Goal: Navigation & Orientation: Find specific page/section

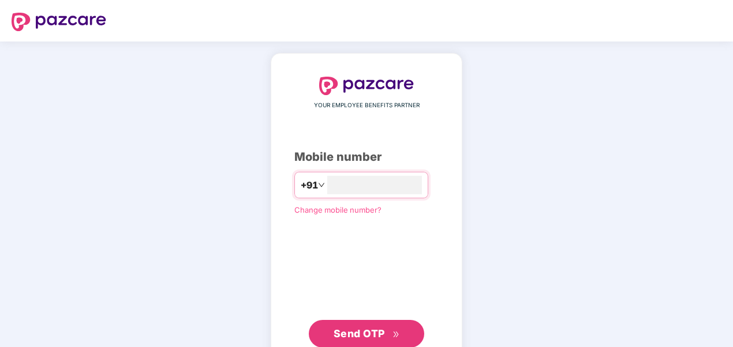
type input "**********"
click at [361, 333] on span "Send OTP" at bounding box center [358, 333] width 51 height 12
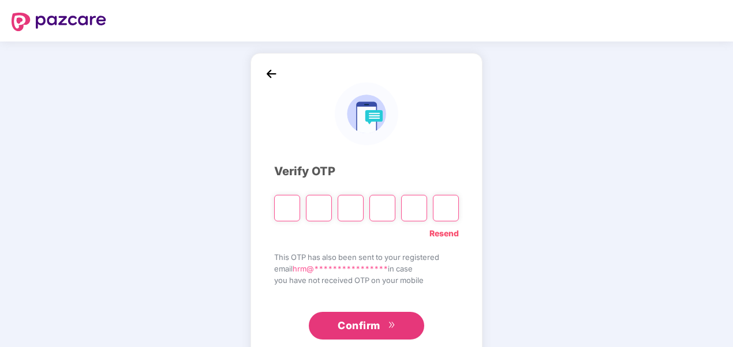
type input "*"
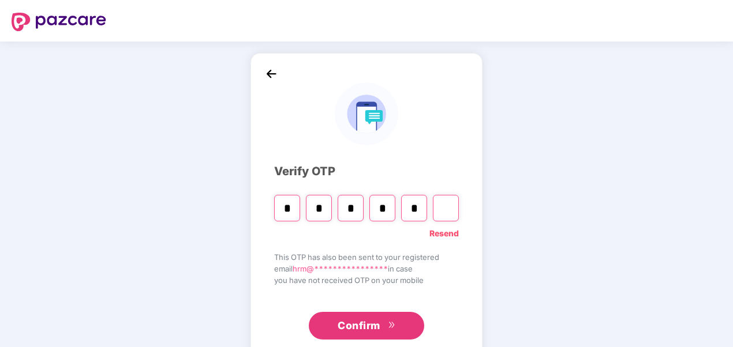
type input "*"
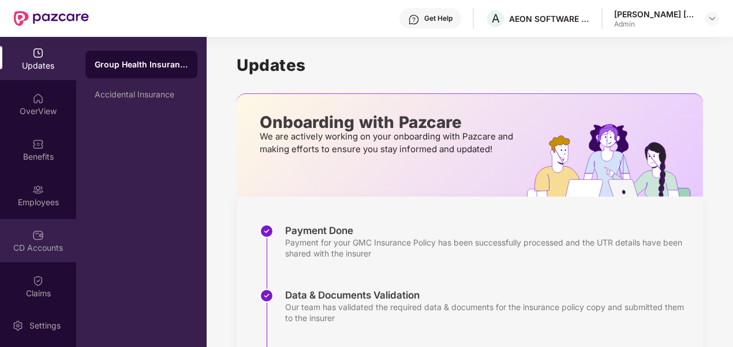
click at [39, 235] on img at bounding box center [38, 236] width 12 height 12
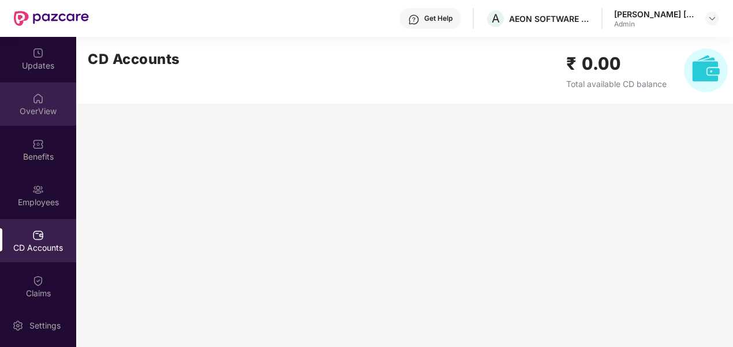
click at [42, 114] on div "OverView" at bounding box center [38, 112] width 76 height 12
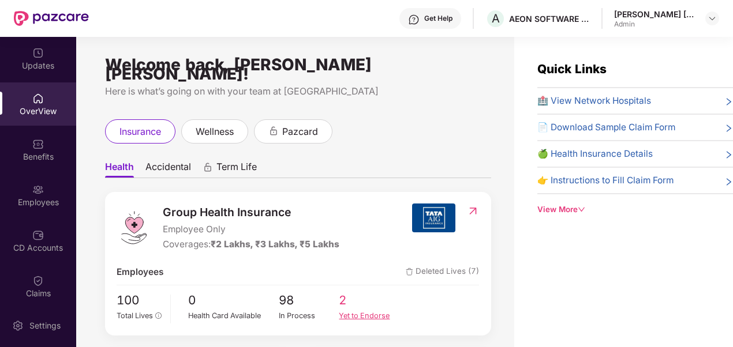
click at [343, 296] on span "2" at bounding box center [369, 300] width 61 height 19
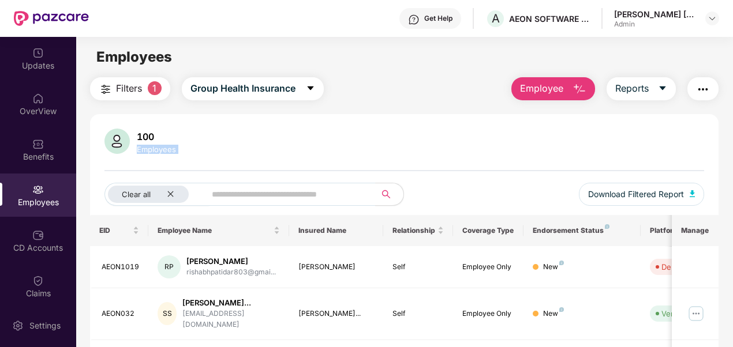
drag, startPoint x: 731, startPoint y: 122, endPoint x: 727, endPoint y: 181, distance: 59.6
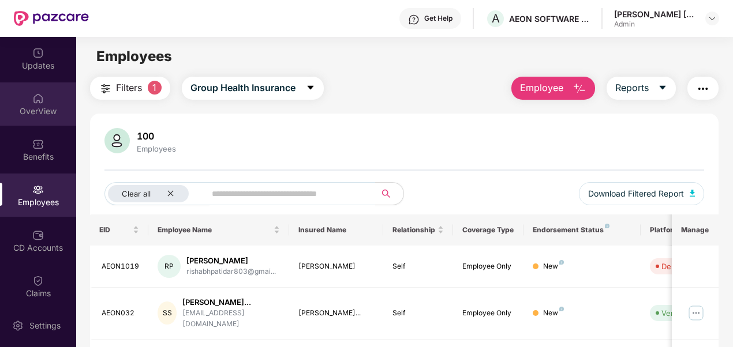
click at [37, 115] on div "OverView" at bounding box center [38, 112] width 76 height 12
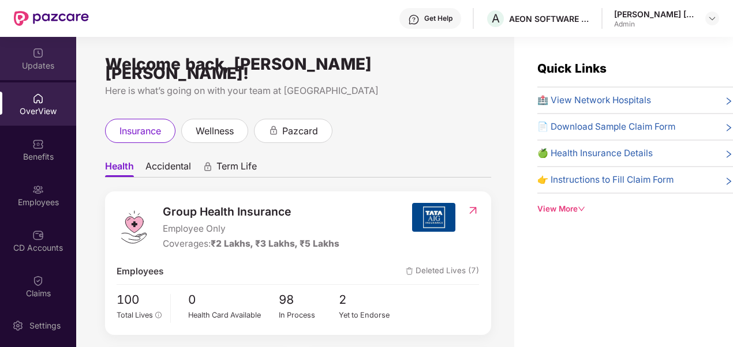
click at [36, 67] on div "Updates" at bounding box center [38, 66] width 76 height 12
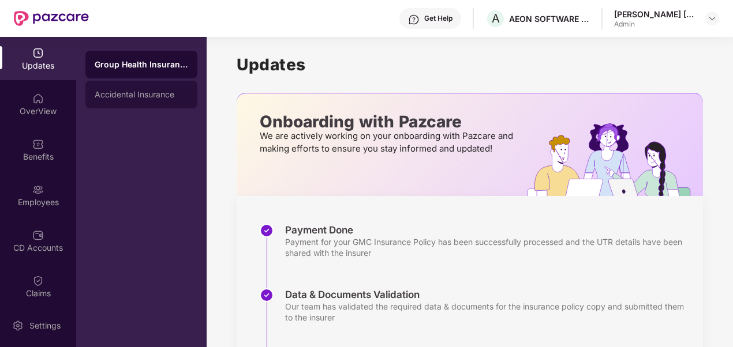
click at [112, 95] on div "Accidental Insurance" at bounding box center [141, 94] width 93 height 9
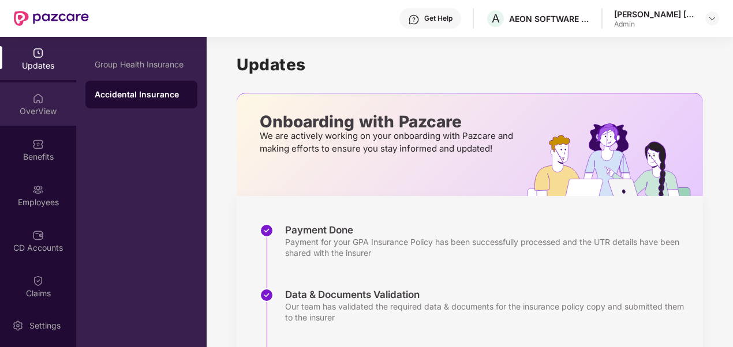
click at [40, 104] on img at bounding box center [38, 99] width 12 height 12
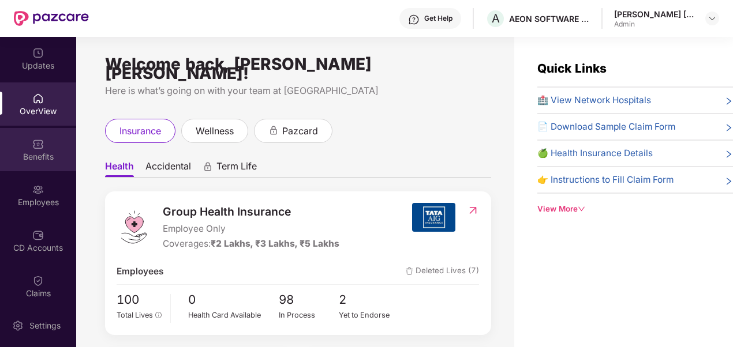
click at [31, 162] on div "Benefits" at bounding box center [38, 157] width 76 height 12
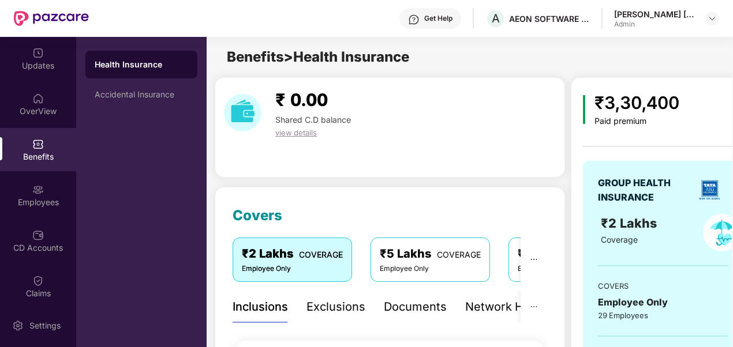
click at [391, 159] on div "₹ 0.00 Shared C.D balance view details" at bounding box center [390, 127] width 350 height 100
click at [404, 262] on div "₹5 Lakhs COVERAGE" at bounding box center [430, 254] width 101 height 18
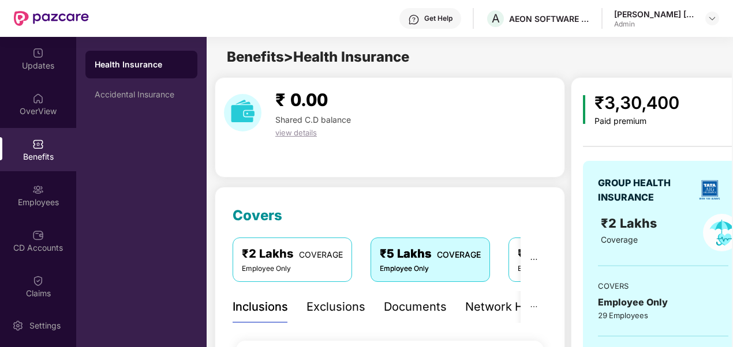
click at [513, 266] on div "₹3 Lakhs COVERAGE Employee Only" at bounding box center [567, 260] width 119 height 44
